Goal: Use online tool/utility: Utilize a website feature to perform a specific function

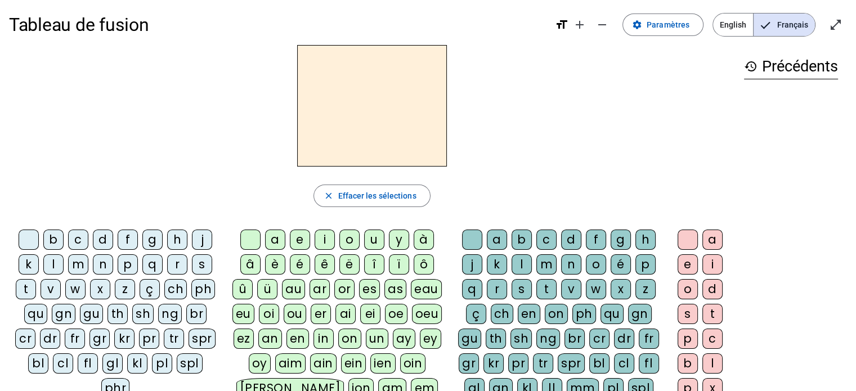
scroll to position [9, 0]
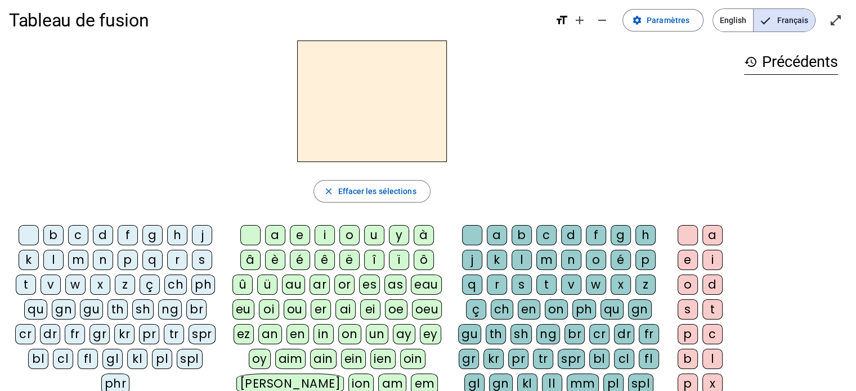
click at [124, 232] on div "f" at bounding box center [128, 235] width 20 height 20
click at [316, 256] on div "ê" at bounding box center [325, 260] width 20 height 20
click at [550, 282] on div "t" at bounding box center [546, 285] width 20 height 20
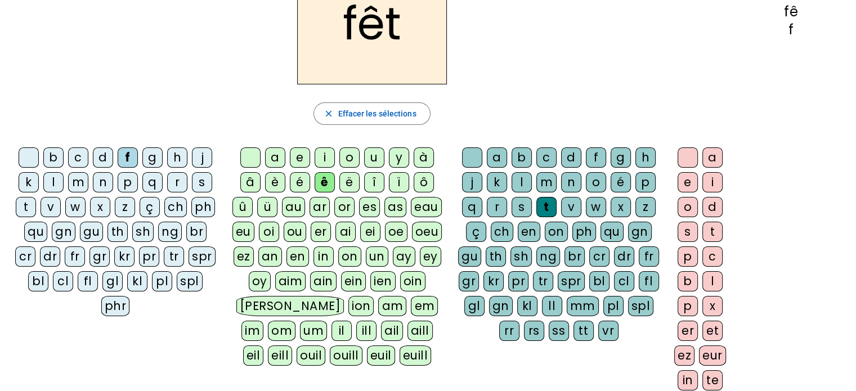
scroll to position [90, 0]
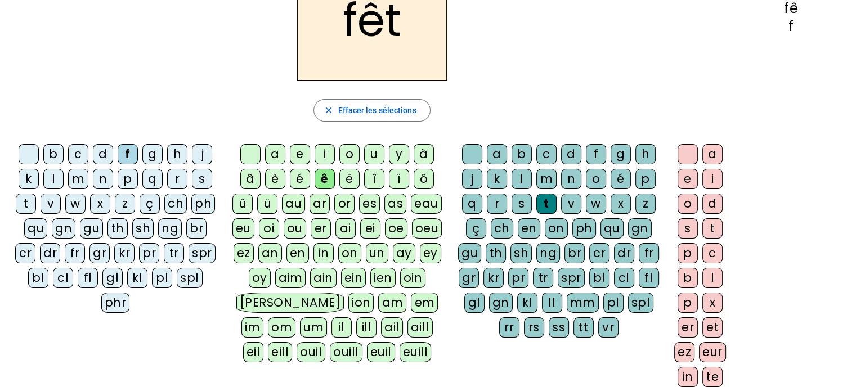
click at [680, 178] on div "e" at bounding box center [687, 179] width 20 height 20
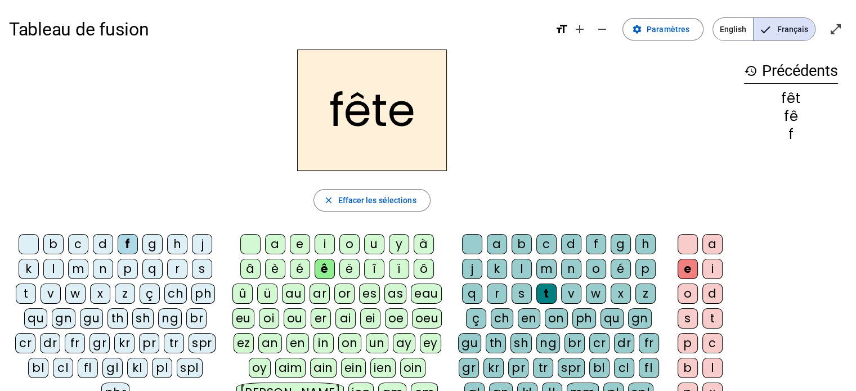
click at [23, 301] on div "t" at bounding box center [26, 294] width 20 height 20
click at [56, 243] on div "b" at bounding box center [53, 244] width 20 height 20
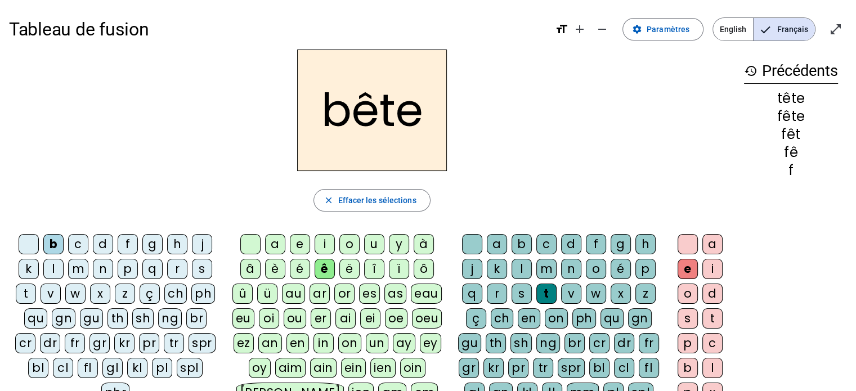
click at [374, 246] on div "u" at bounding box center [374, 244] width 20 height 20
click at [319, 244] on div "i" at bounding box center [325, 244] width 20 height 20
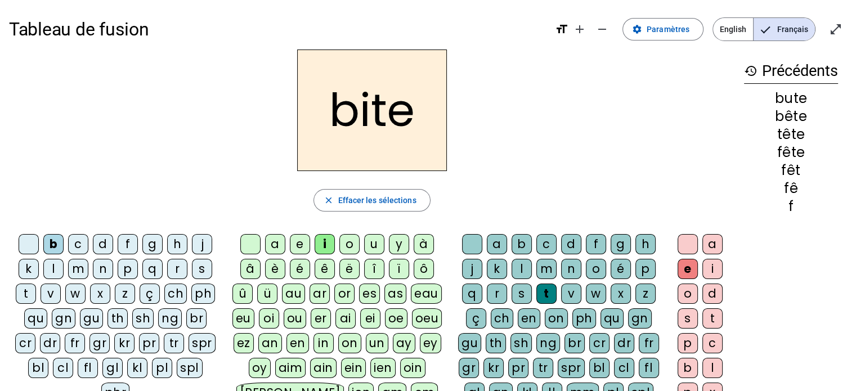
click at [523, 292] on div "s" at bounding box center [521, 294] width 20 height 20
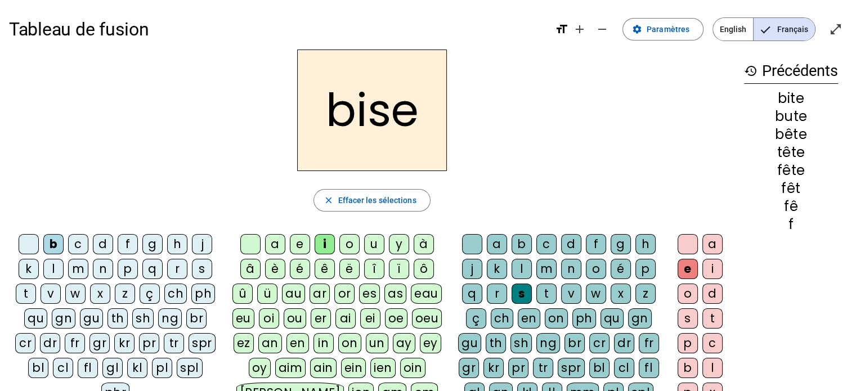
click at [273, 246] on div "a" at bounding box center [275, 244] width 20 height 20
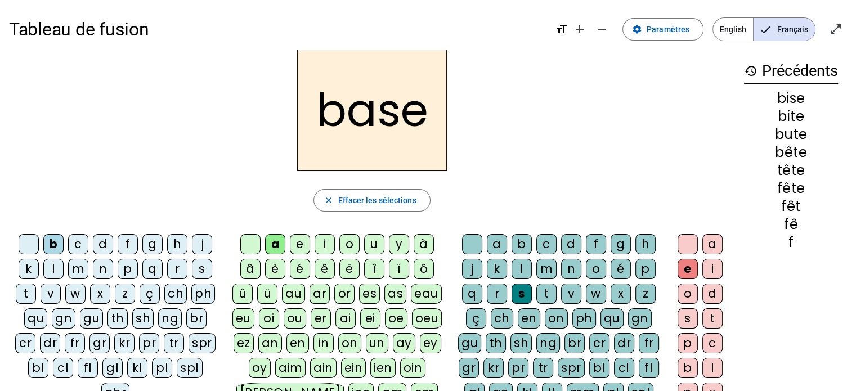
click at [183, 267] on div "r" at bounding box center [177, 269] width 20 height 20
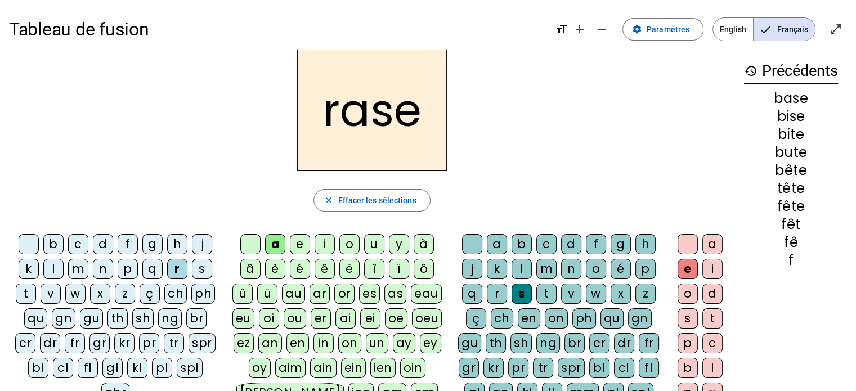
click at [618, 248] on div "g" at bounding box center [620, 244] width 20 height 20
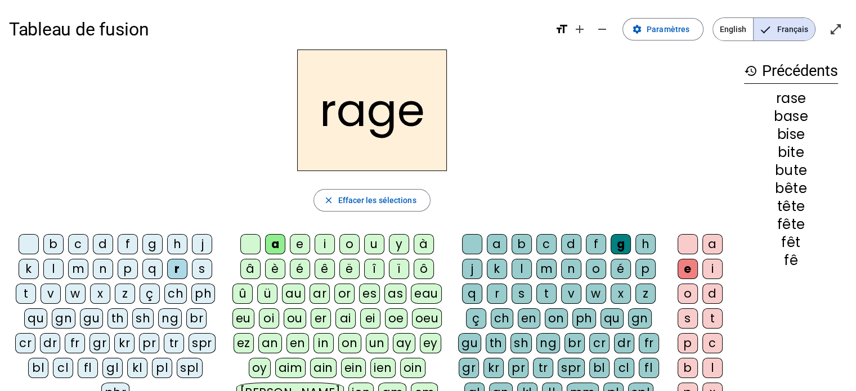
click at [126, 261] on div "p" at bounding box center [128, 269] width 20 height 20
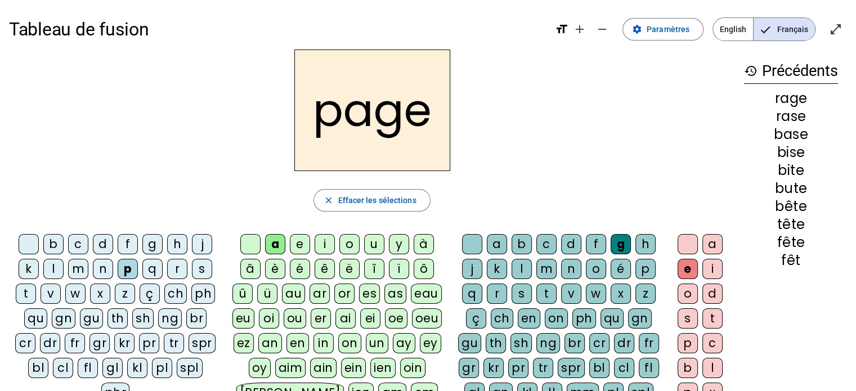
click at [567, 289] on div "v" at bounding box center [571, 294] width 20 height 20
